Goal: Information Seeking & Learning: Learn about a topic

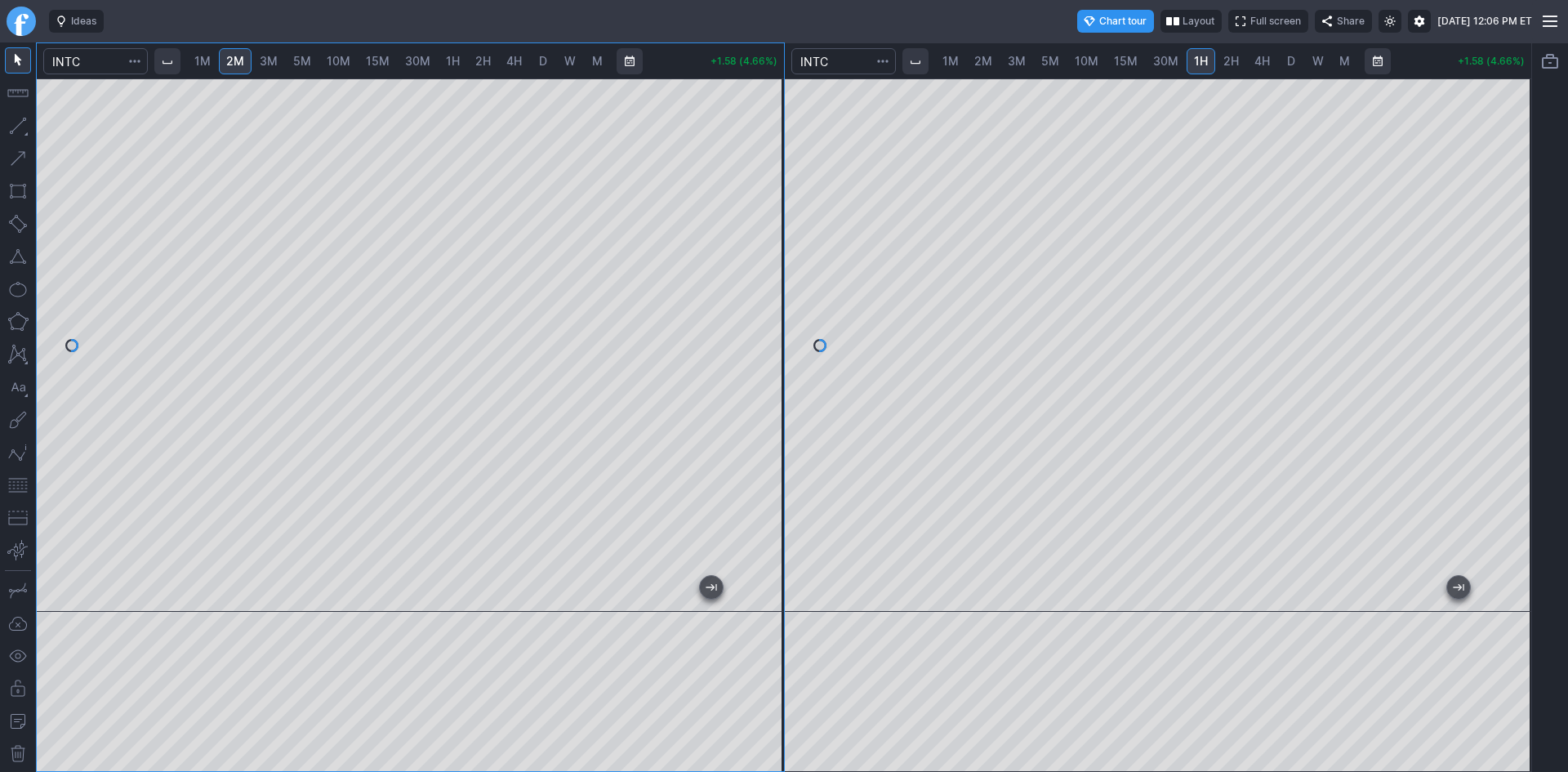
drag, startPoint x: 758, startPoint y: 223, endPoint x: 754, endPoint y: 197, distance: 26.3
click at [754, 197] on div at bounding box center [767, 341] width 34 height 492
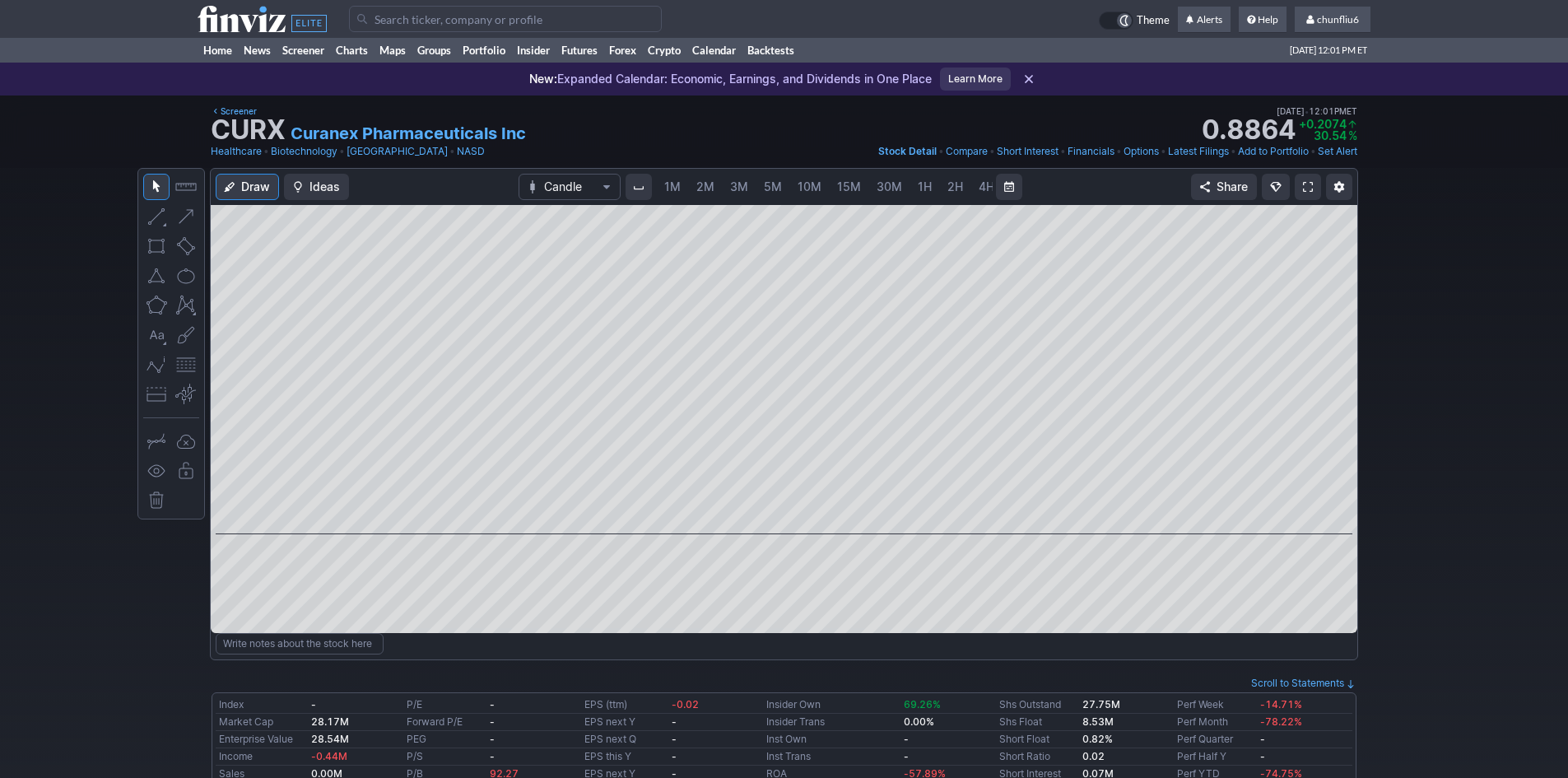
scroll to position [0, 89]
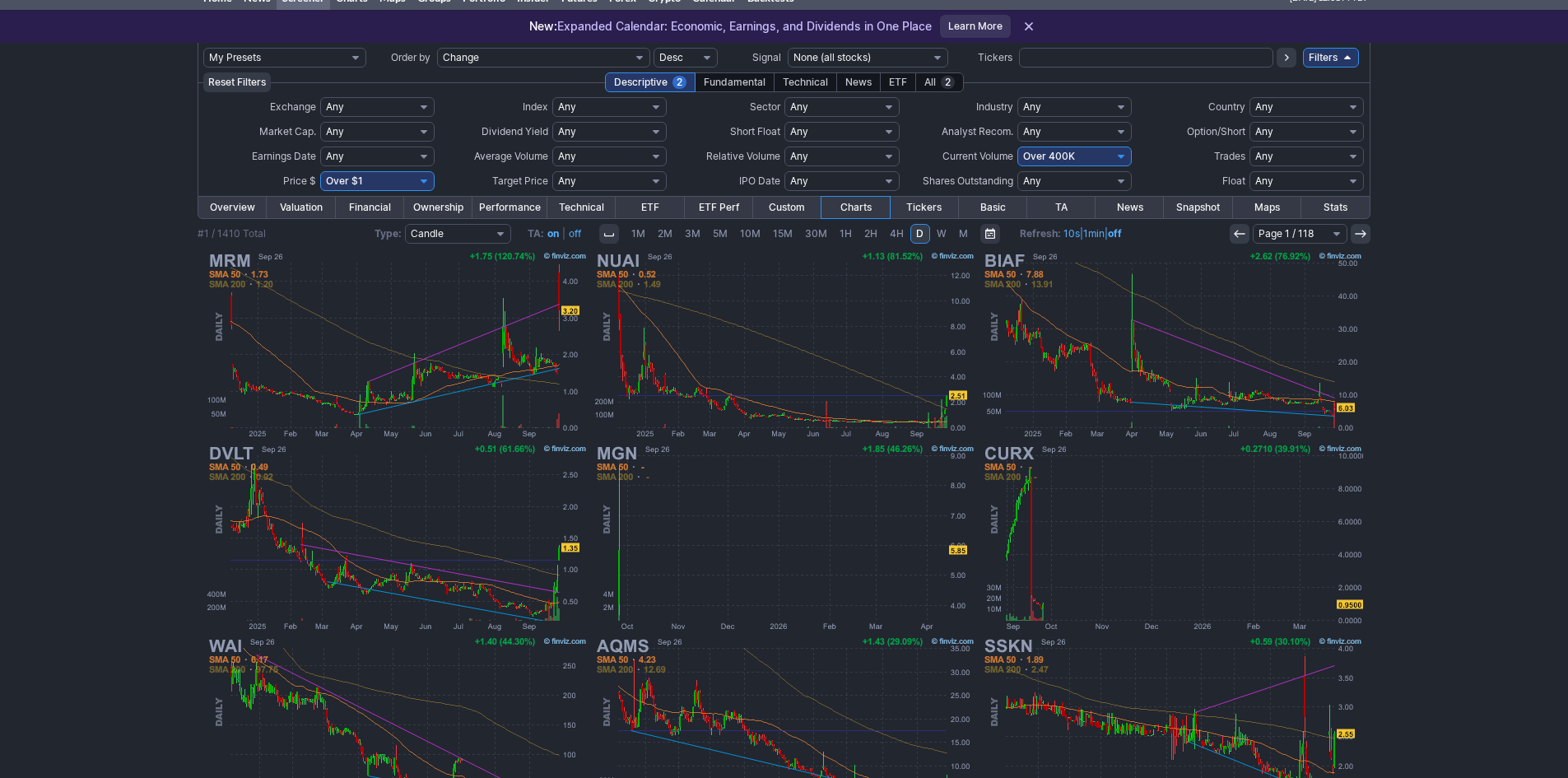
scroll to position [9, 0]
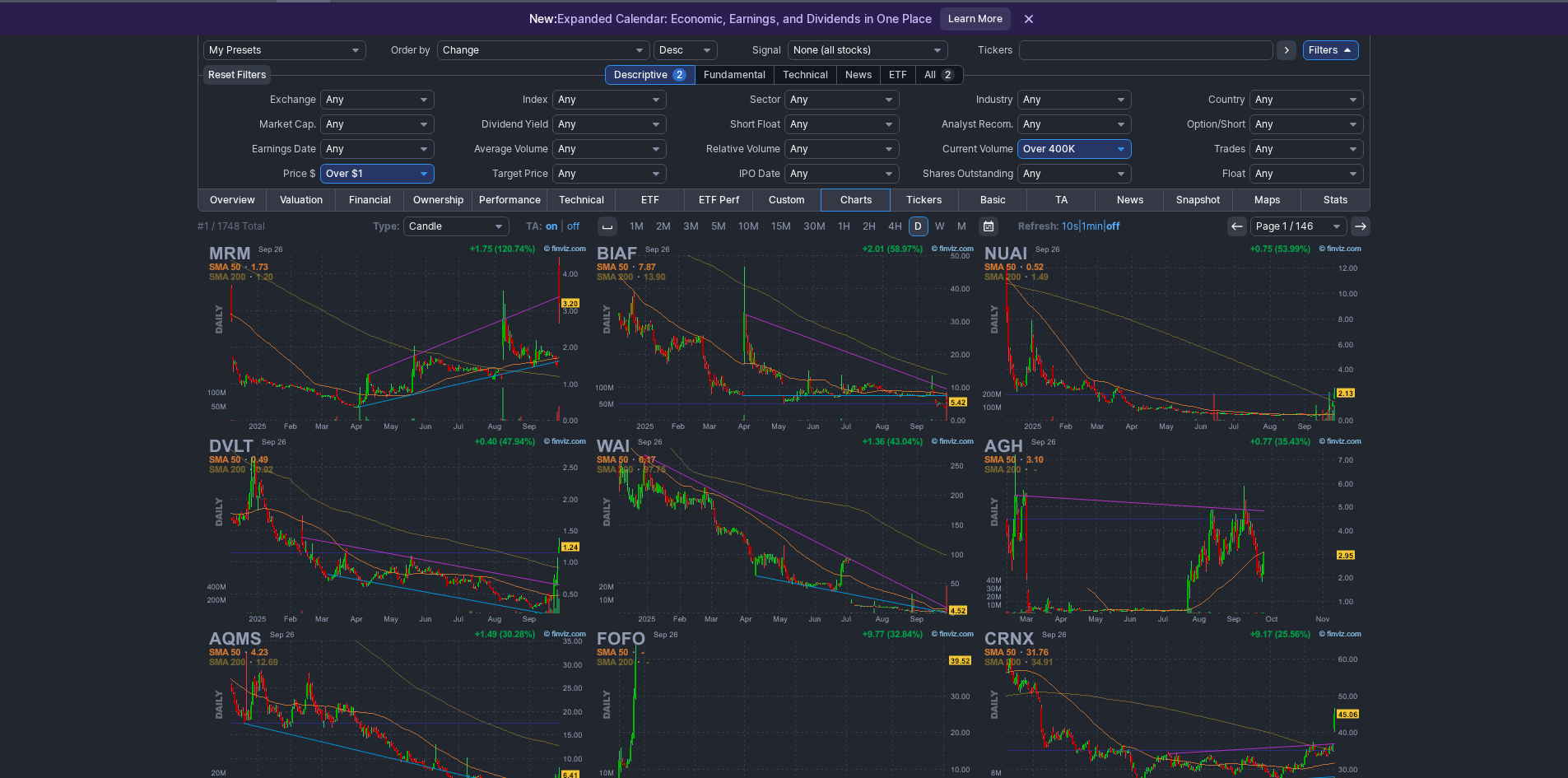
scroll to position [9, 0]
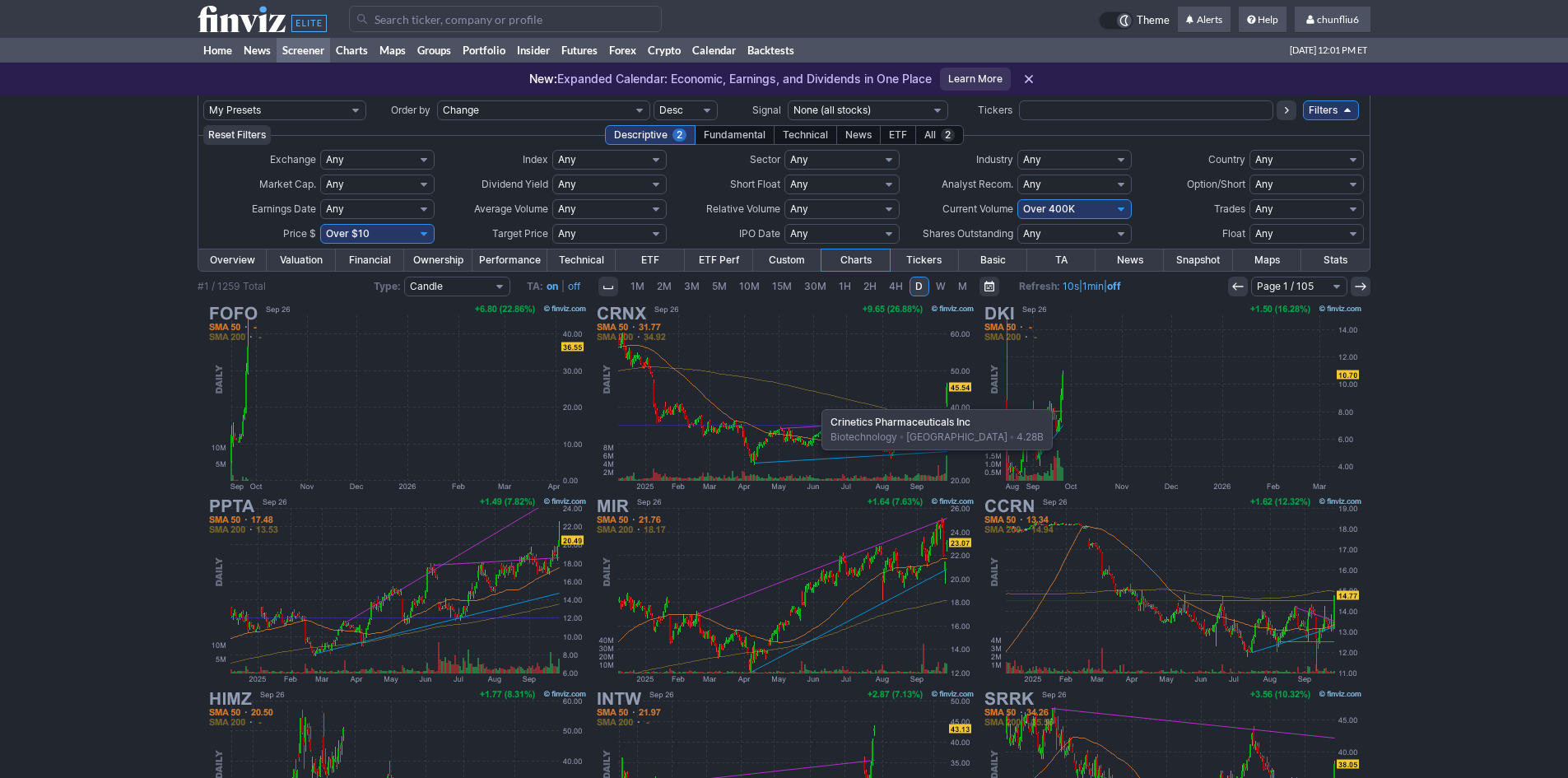
click at [813, 401] on img at bounding box center [784, 398] width 385 height 193
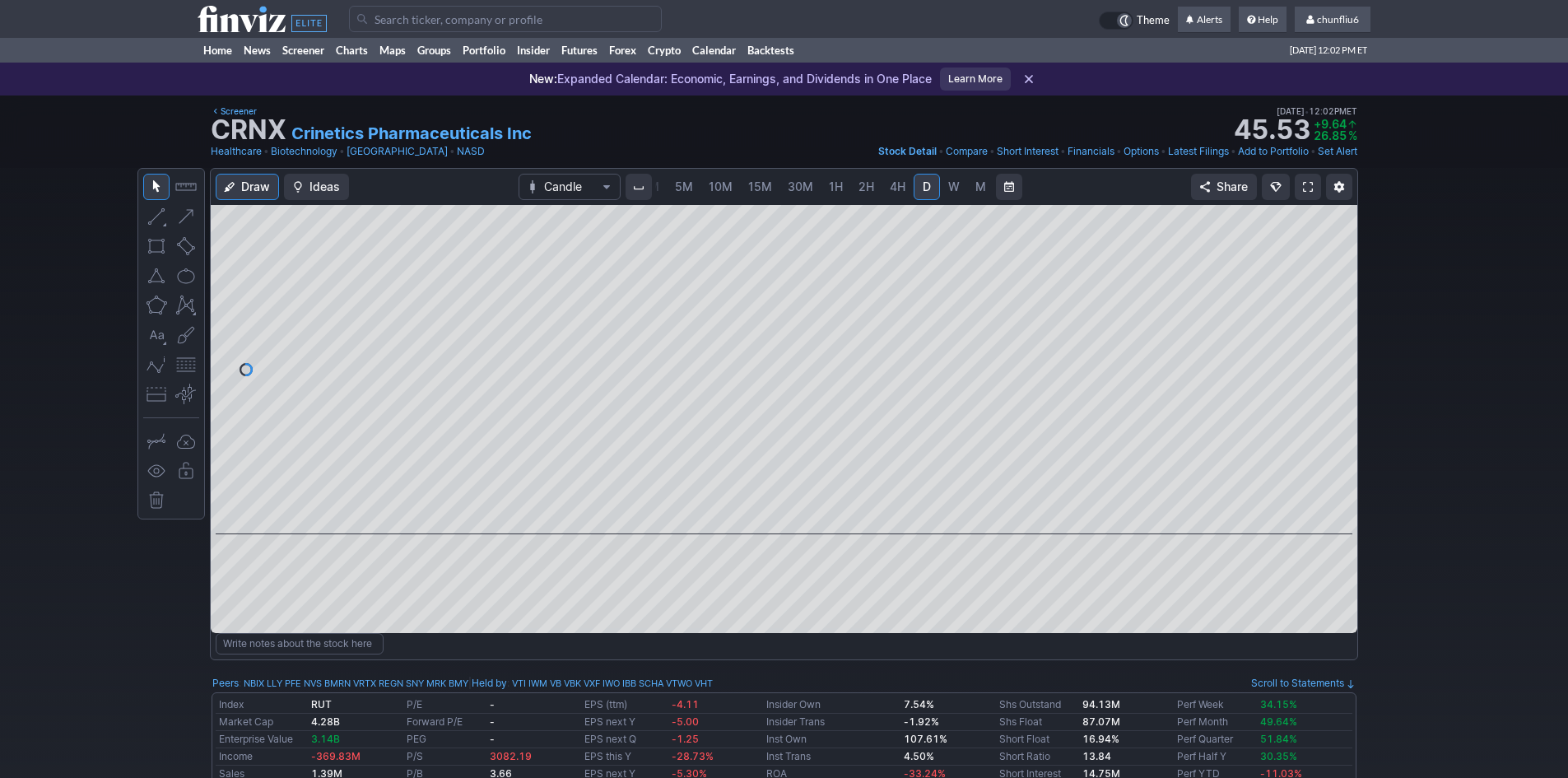
click at [1302, 188] on link at bounding box center [1307, 187] width 26 height 26
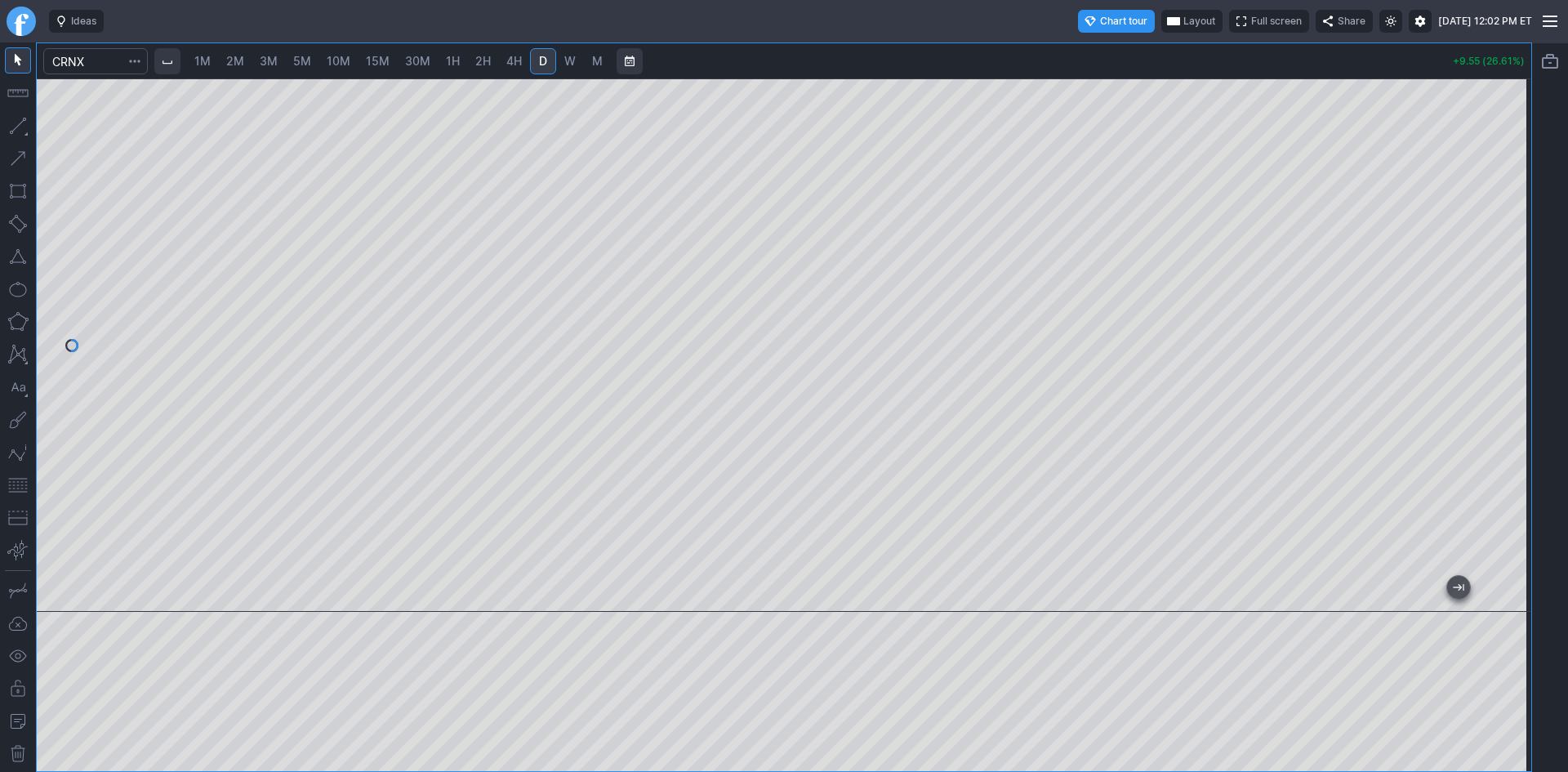
click at [11, 488] on button "button" at bounding box center [17, 485] width 26 height 26
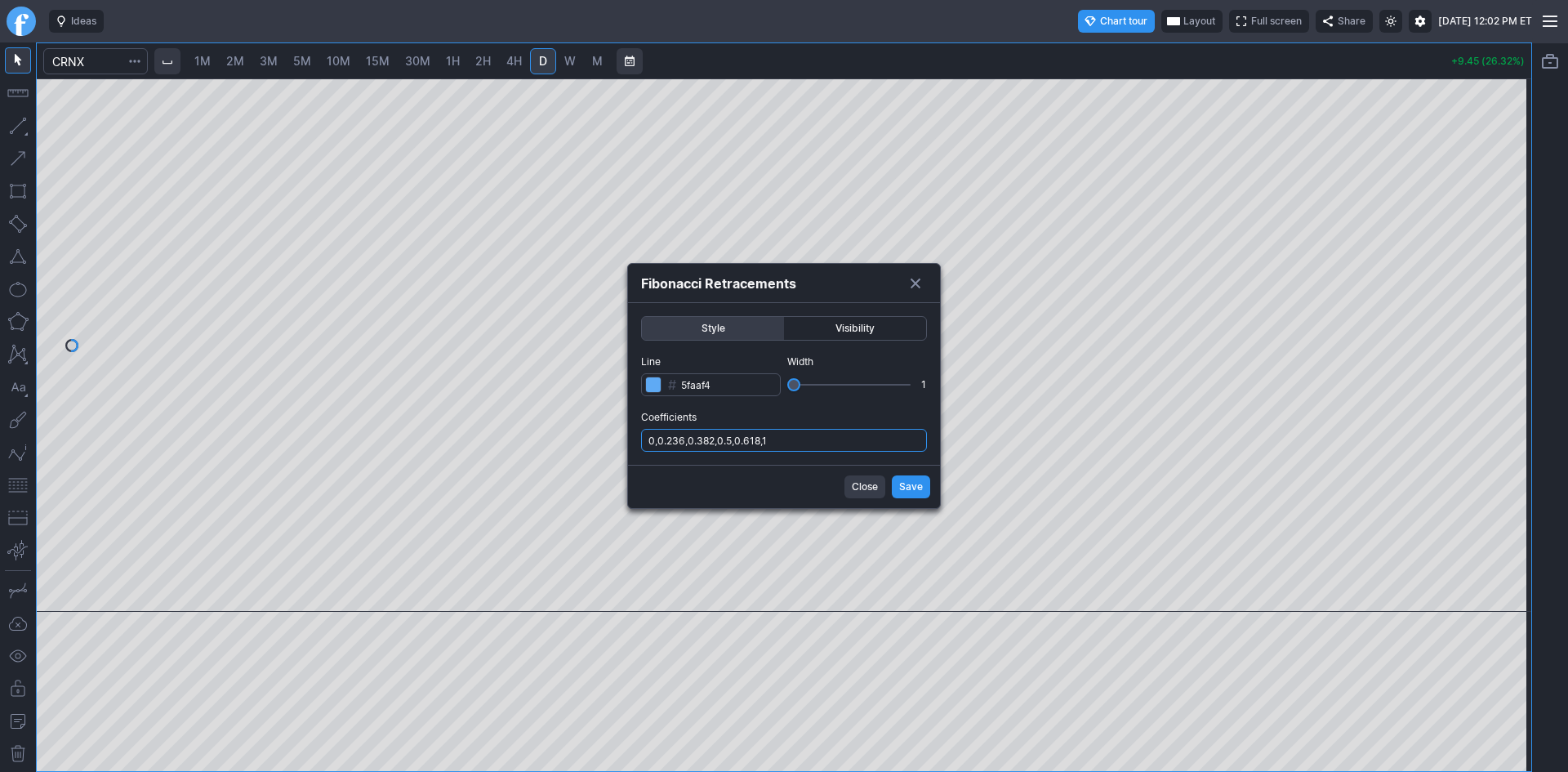
drag, startPoint x: 834, startPoint y: 442, endPoint x: 835, endPoint y: 451, distance: 9.1
click at [834, 443] on input "0,0.236,0.382,0.5,0.618,1" at bounding box center [784, 440] width 285 height 23
type input "0,0.236,0.382,0.5,0.618,1,.786"
click at [903, 489] on span "Save" at bounding box center [911, 487] width 23 height 16
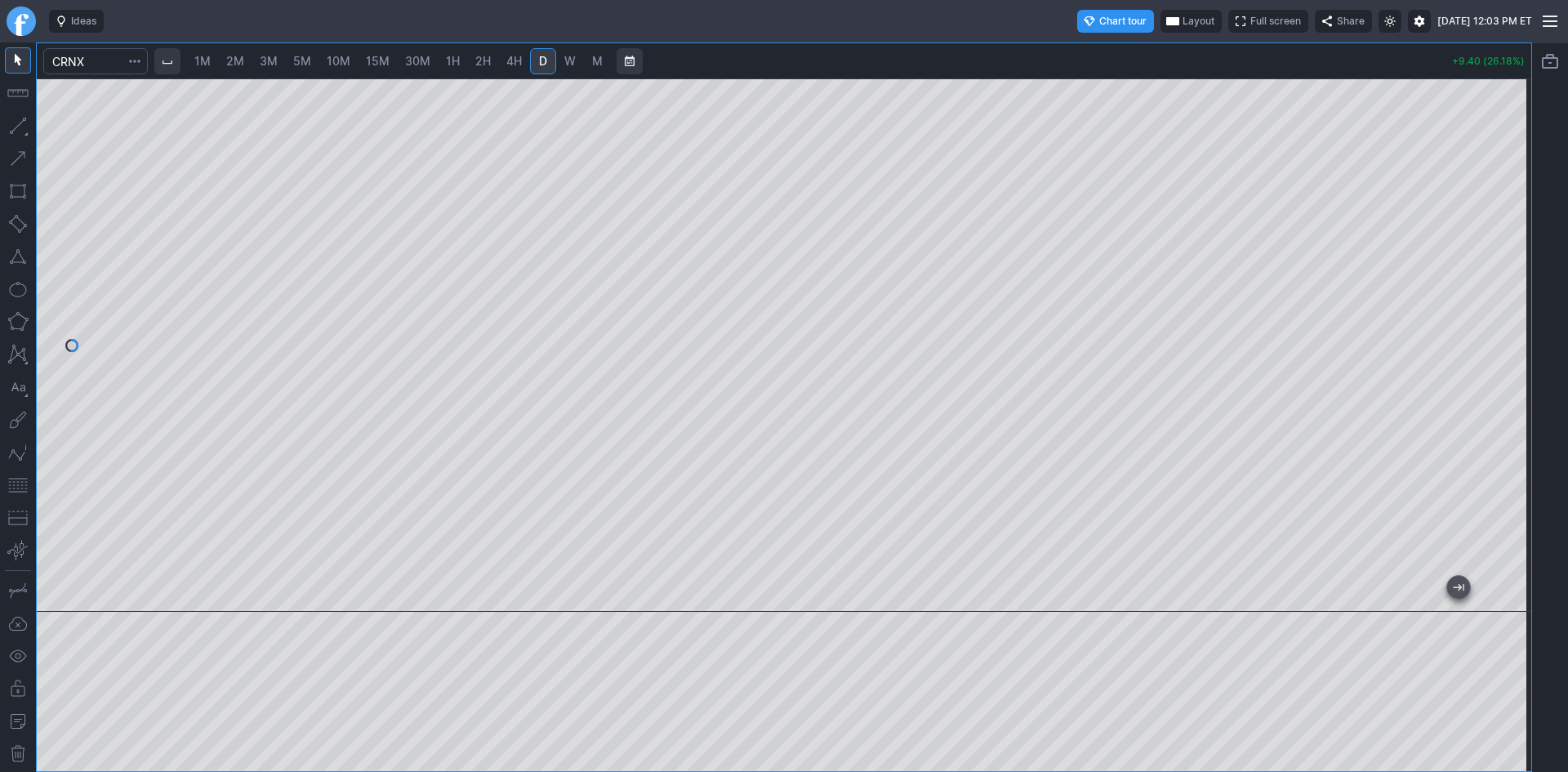
click at [1160, 14] on button "Layout" at bounding box center [1191, 21] width 61 height 23
click at [1119, 55] on button "Layout" at bounding box center [1127, 54] width 23 height 23
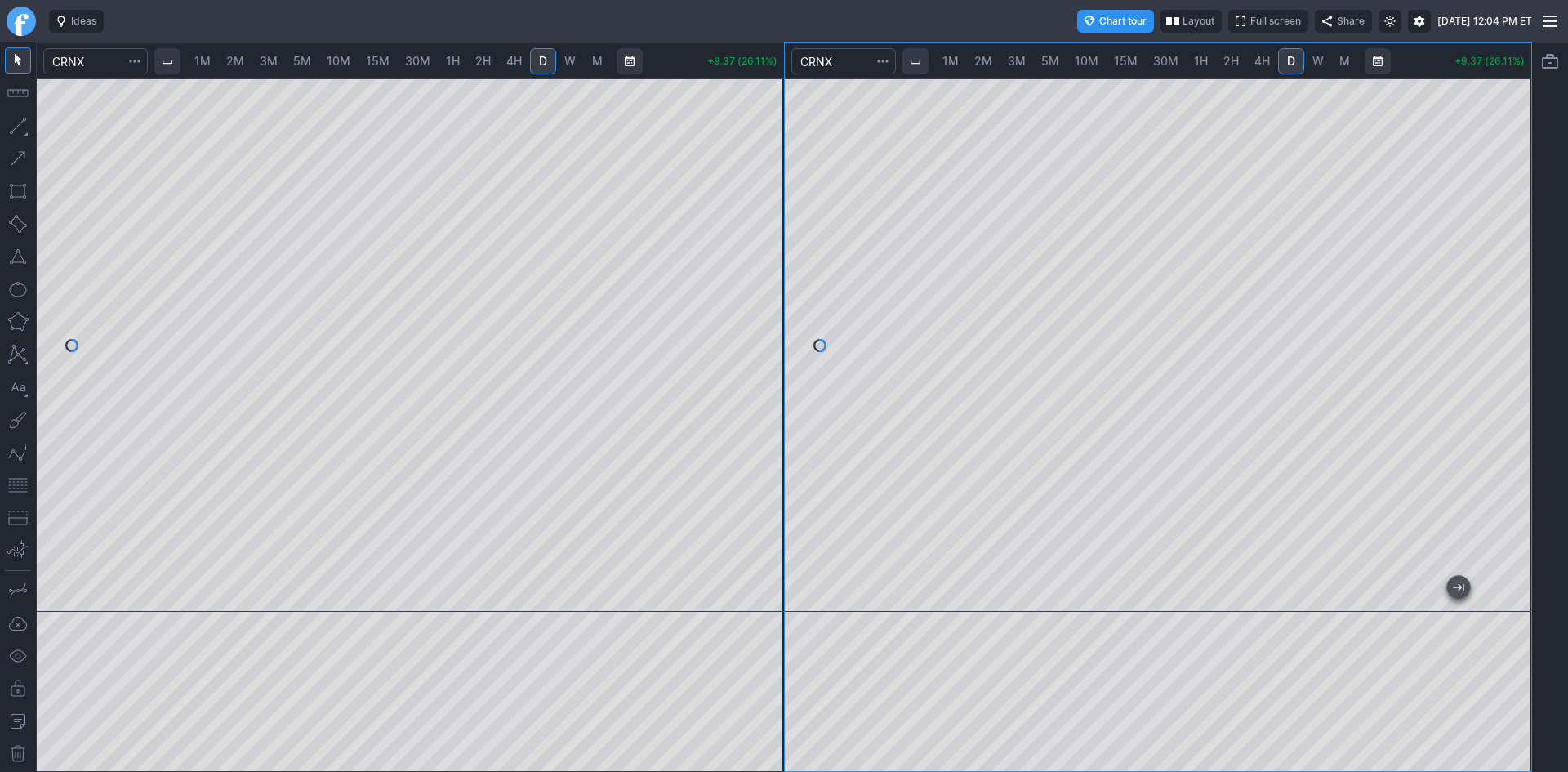
drag, startPoint x: 1507, startPoint y: 298, endPoint x: 1511, endPoint y: 290, distance: 8.9
click at [1511, 290] on div at bounding box center [1513, 341] width 34 height 492
click at [233, 59] on span "2M" at bounding box center [235, 61] width 18 height 14
click at [739, 296] on div at bounding box center [410, 345] width 747 height 533
drag, startPoint x: 15, startPoint y: 486, endPoint x: 41, endPoint y: 459, distance: 37.5
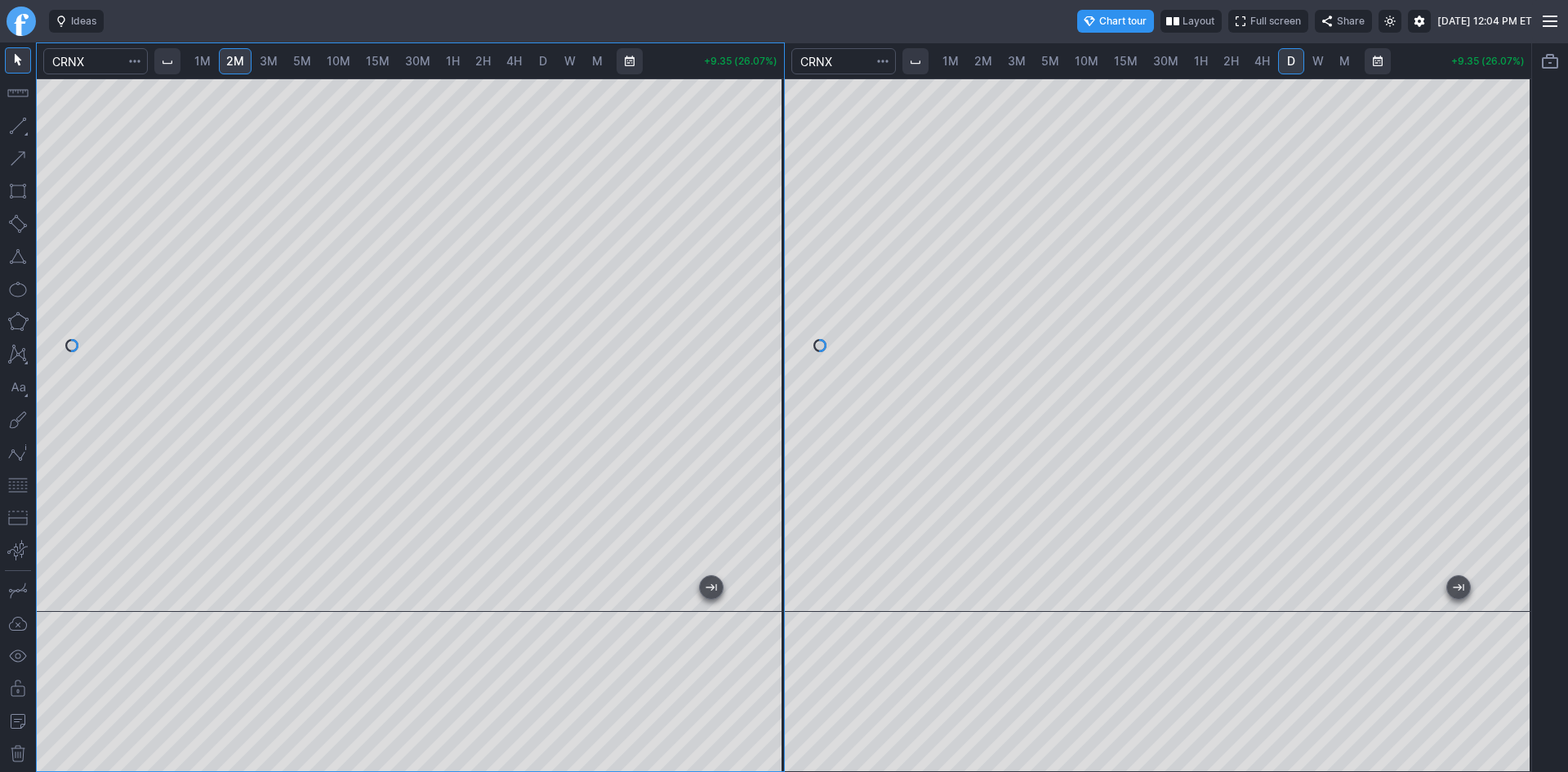
click at [17, 486] on button "button" at bounding box center [17, 485] width 26 height 26
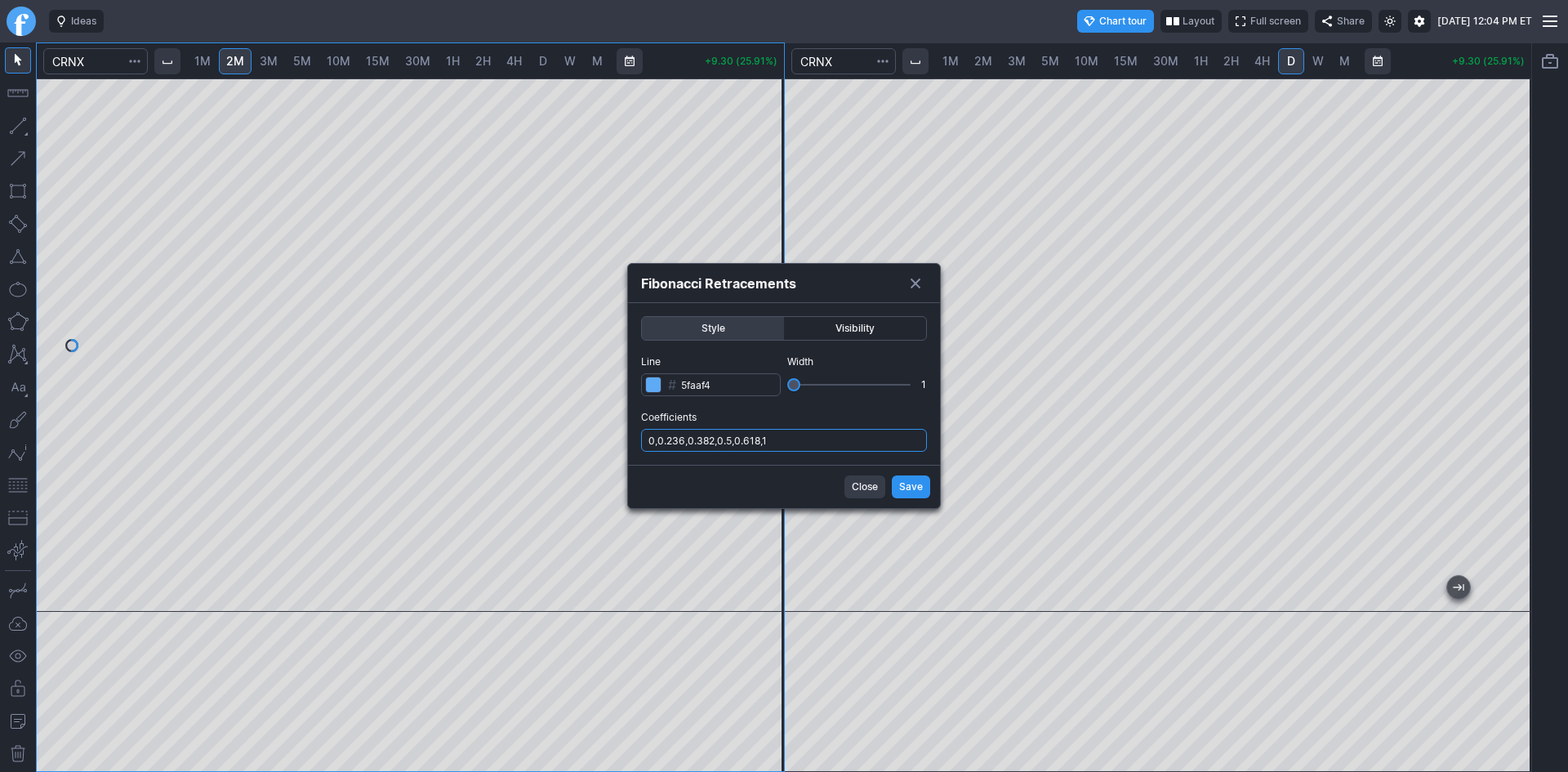
click at [810, 445] on input "0,0.236,0.382,0.5,0.618,1" at bounding box center [784, 440] width 285 height 23
type input "0,0.236,0.382,0.5,0.618,1,.786"
click at [904, 487] on span "Save" at bounding box center [911, 487] width 23 height 16
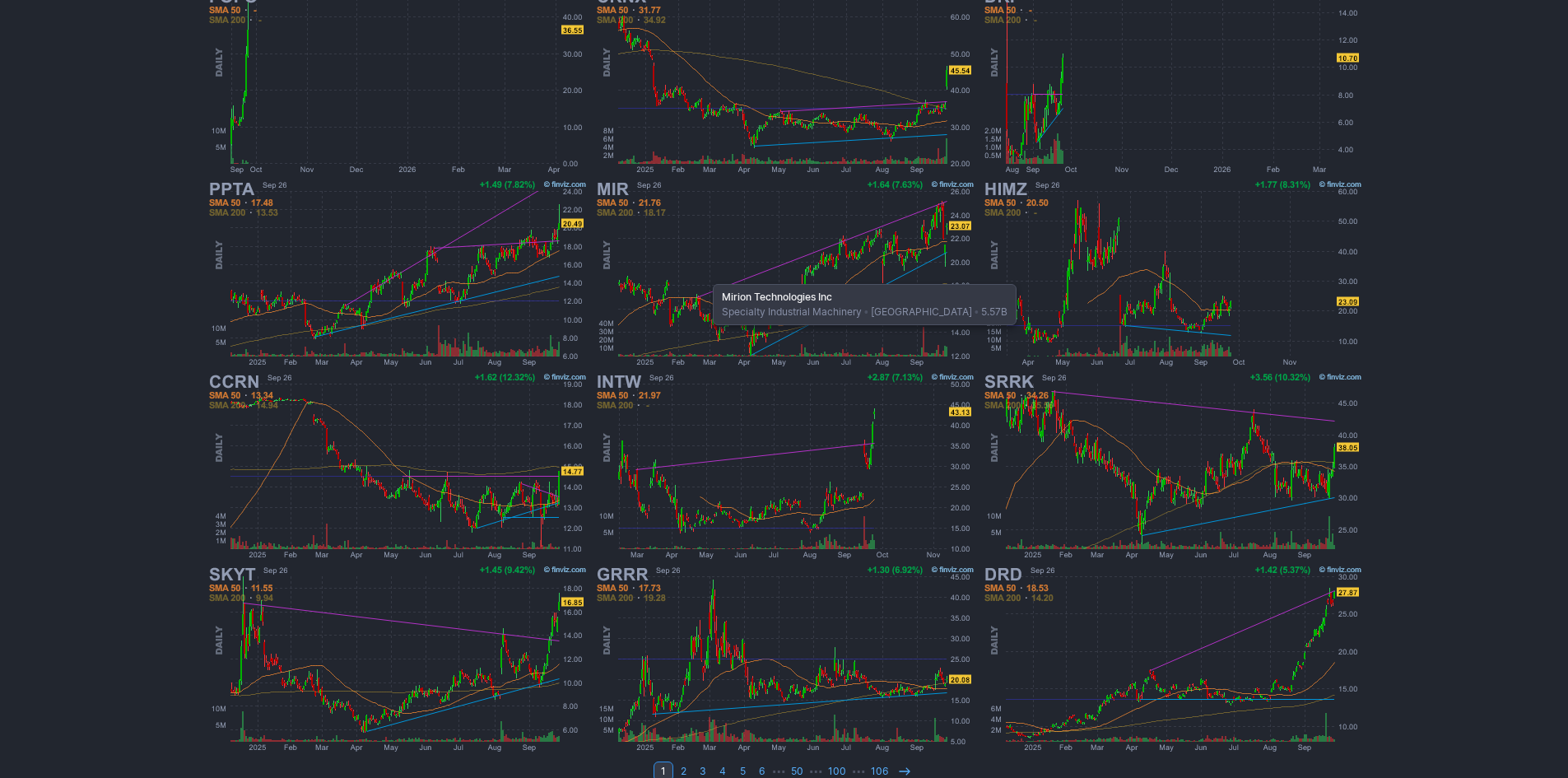
scroll to position [338, 0]
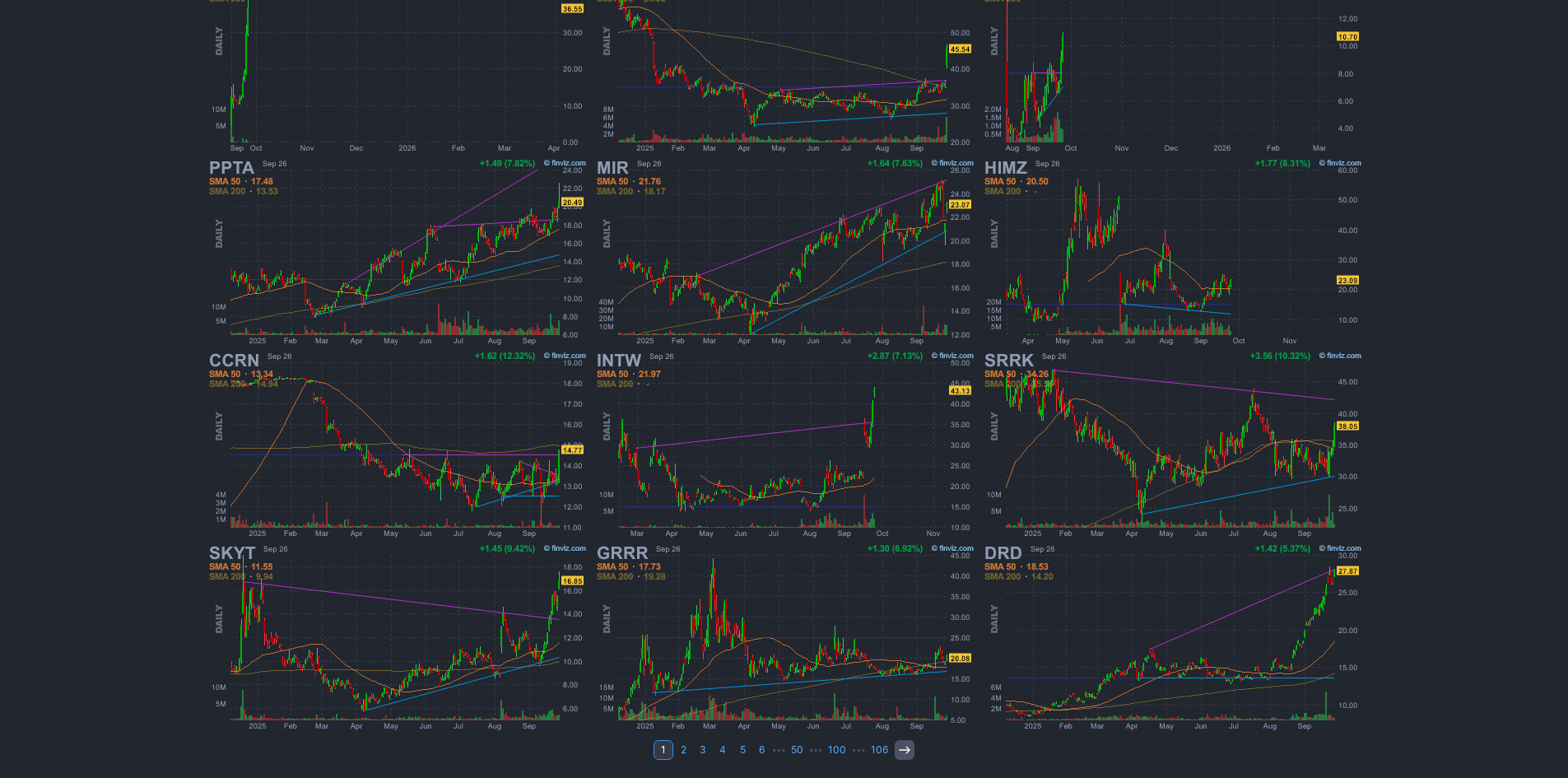
click at [906, 755] on icon at bounding box center [904, 749] width 14 height 14
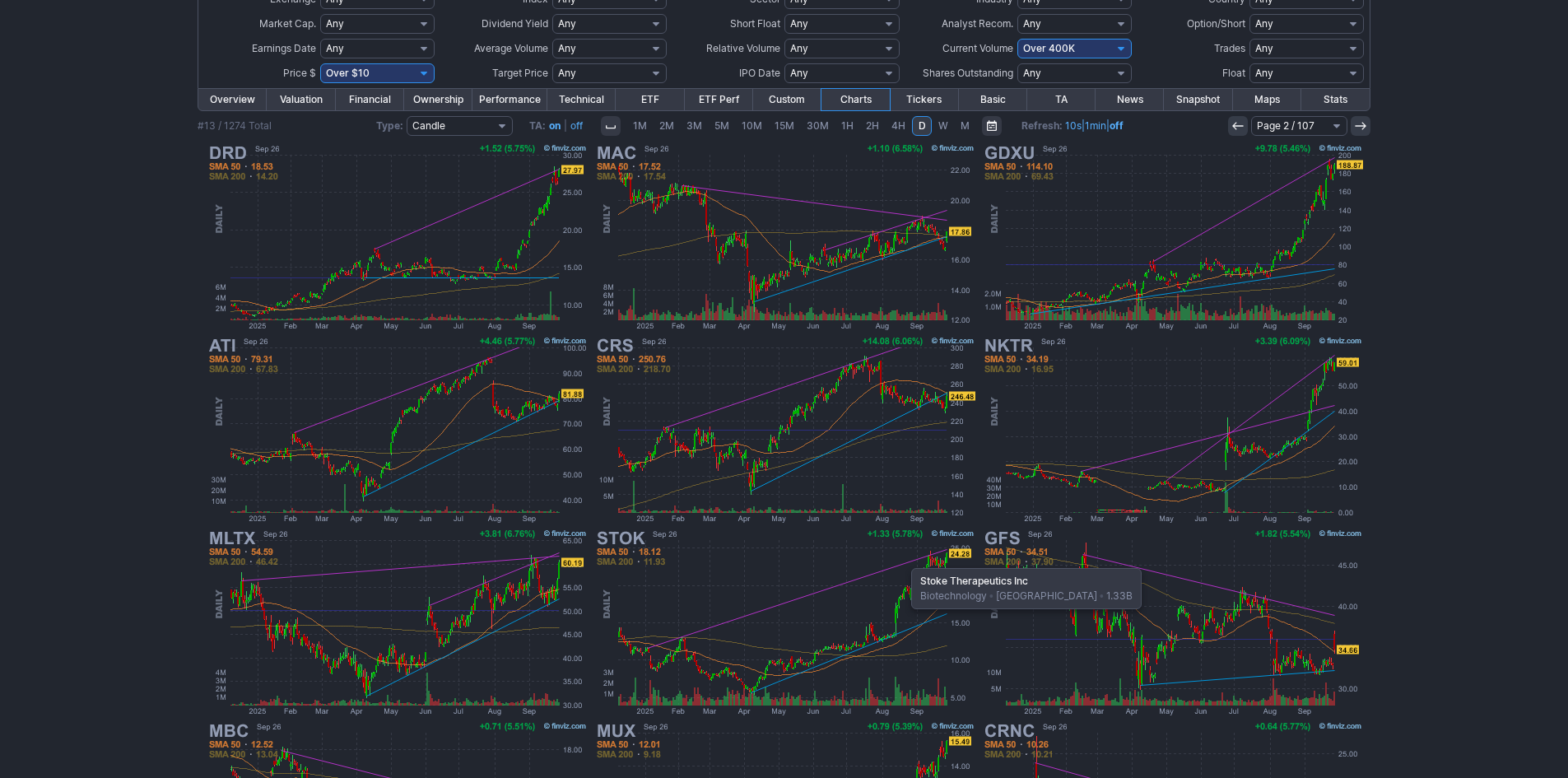
scroll to position [165, 0]
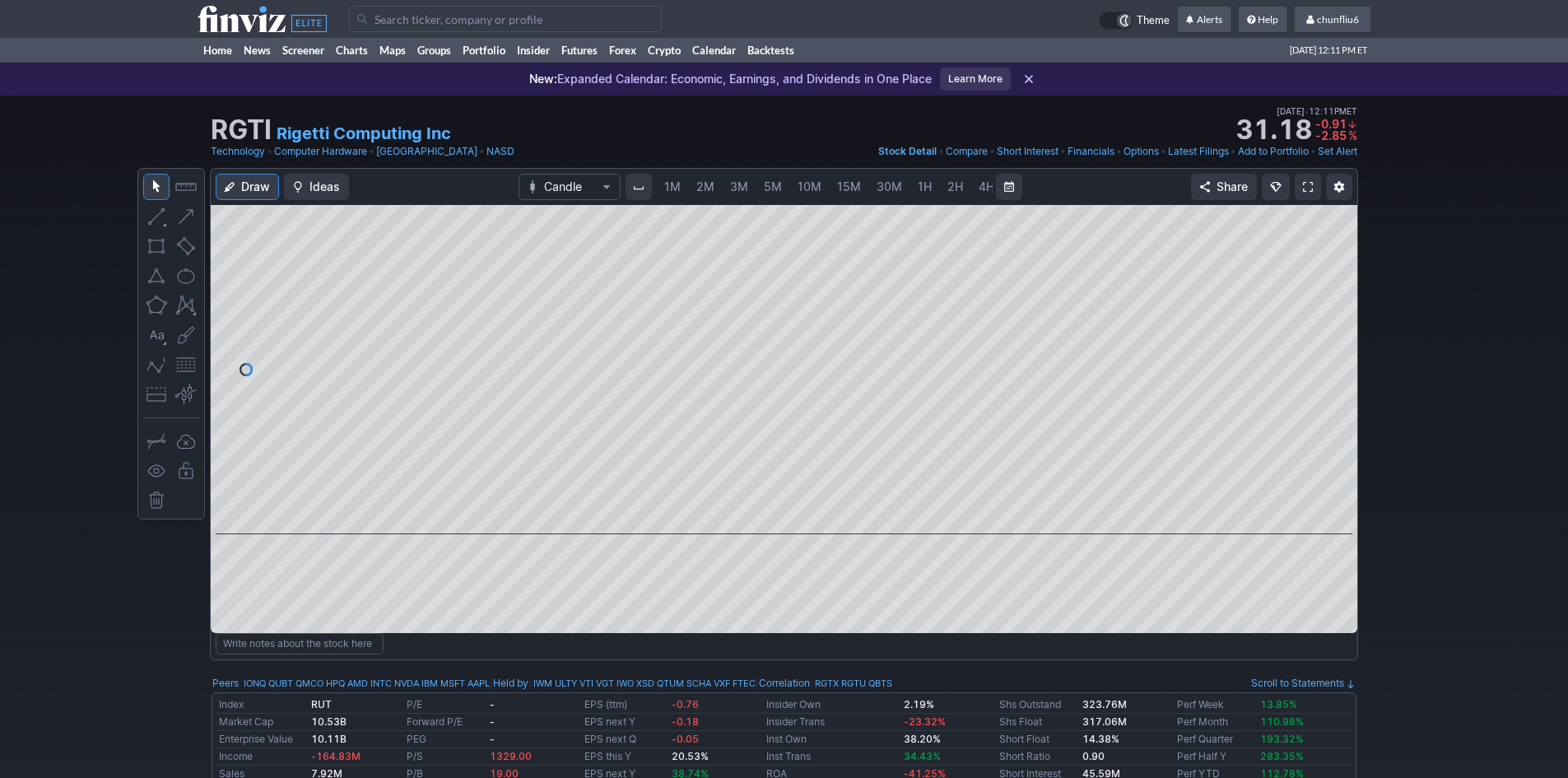
scroll to position [0, 89]
